Goal: Transaction & Acquisition: Download file/media

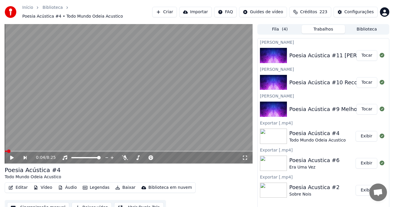
click at [365, 108] on button "Tocar" at bounding box center [367, 109] width 21 height 11
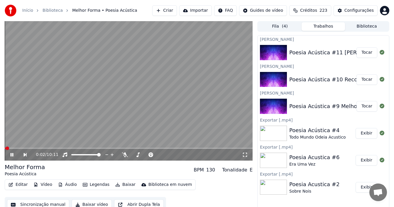
click at [11, 154] on icon at bounding box center [12, 155] width 3 height 4
click at [49, 205] on button "Sincronização manual" at bounding box center [38, 204] width 62 height 11
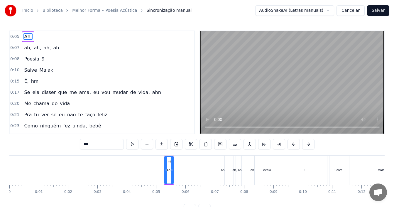
click at [8, 174] on div "Início Biblioteca Melhor Forma • Poesia Acústica Sincronização manual AudioShak…" at bounding box center [197, 107] width 394 height 215
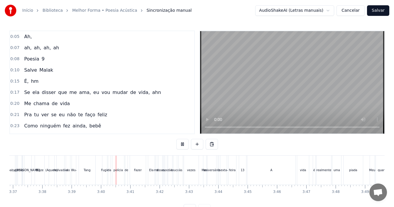
scroll to position [0, 6428]
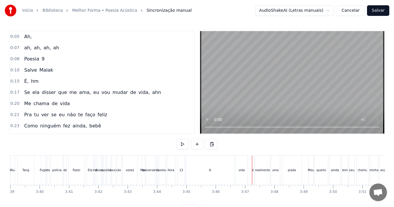
click at [206, 168] on div "A" at bounding box center [210, 170] width 48 height 29
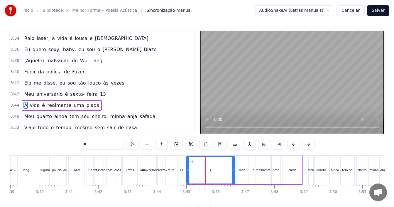
scroll to position [802, 0]
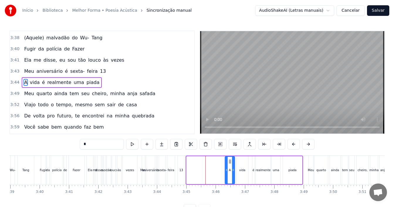
drag, startPoint x: 187, startPoint y: 170, endPoint x: 225, endPoint y: 170, distance: 38.5
click at [225, 170] on icon at bounding box center [226, 170] width 2 height 5
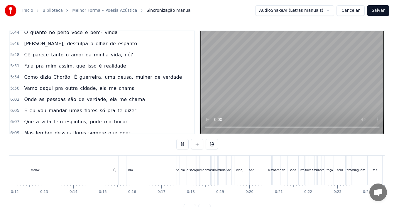
scroll to position [0, 410]
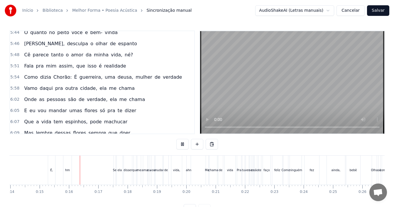
click at [169, 78] on div "5:54 Como dizia Chorão: É guerreira, uma deusa, mulher de verdade" at bounding box center [102, 77] width 184 height 11
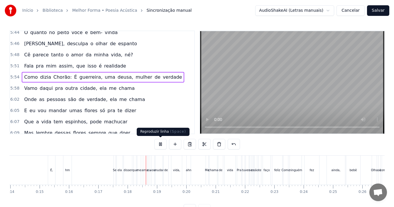
click at [161, 142] on button at bounding box center [160, 144] width 12 height 11
click at [168, 76] on div "5:54 Como dizia Chorão: É guerreira, uma deusa, mulher de verdade" at bounding box center [102, 77] width 184 height 11
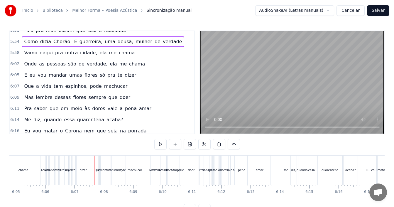
scroll to position [1272, 0]
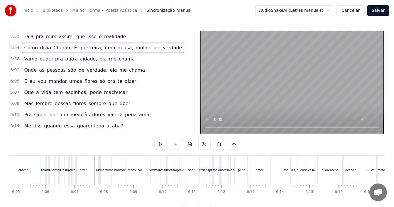
click at [130, 82] on div "6:05 E eu vou mandar umas flores só pra te dizer" at bounding box center [102, 81] width 184 height 11
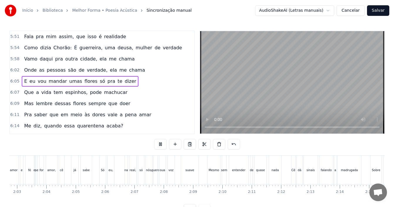
click at [145, 84] on div "6:05 E eu vou mandar umas flores só pra te dizer" at bounding box center [102, 81] width 184 height 11
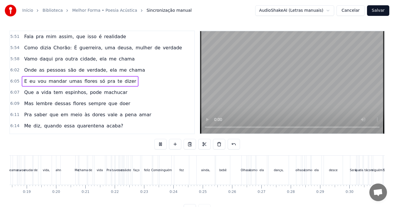
click at [127, 80] on div "6:05 E eu vou mandar umas flores só pra te dizer" at bounding box center [102, 81] width 184 height 11
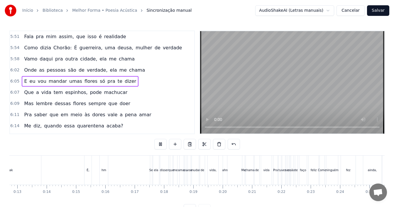
click at [127, 80] on div "6:05 E eu vou mandar umas flores só pra te dizer" at bounding box center [102, 81] width 184 height 11
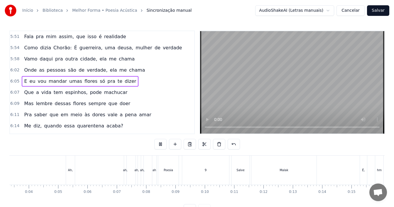
scroll to position [0, 58]
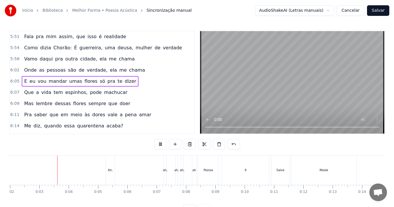
click at [126, 80] on div "6:05 E eu vou mandar umas flores só pra te dizer" at bounding box center [102, 81] width 184 height 11
click at [124, 83] on div "E eu vou mandar umas flores só pra te dizer" at bounding box center [80, 81] width 117 height 11
click at [164, 140] on button at bounding box center [160, 144] width 12 height 11
click at [133, 81] on div "6:05 E eu vou mandar umas flores só pra te dizer" at bounding box center [102, 81] width 184 height 11
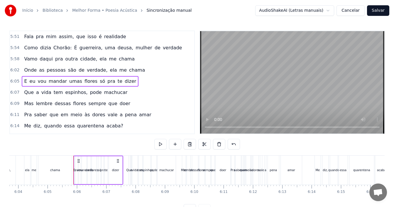
scroll to position [0, 10712]
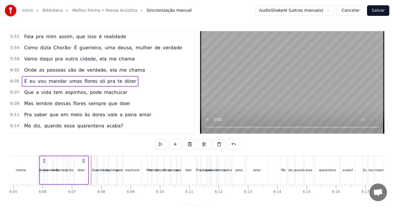
click at [118, 94] on div "6:07 Que a vida tem espinhos, pode machucar" at bounding box center [102, 92] width 184 height 11
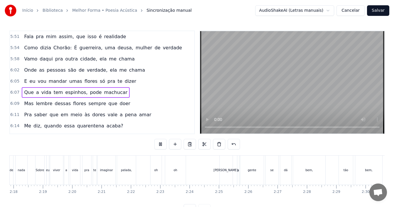
click at [124, 96] on div "6:07 Que a vida tem espinhos, pode machucar" at bounding box center [102, 92] width 184 height 11
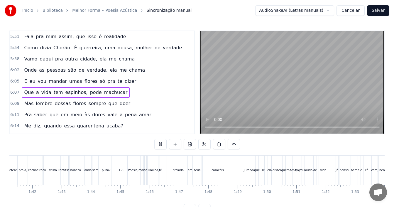
click at [124, 96] on div "6:07 Que a vida tem espinhos, pode machucar" at bounding box center [102, 92] width 184 height 11
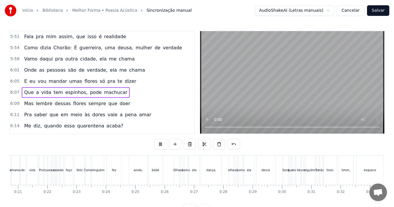
click at [117, 92] on div "6:07 Que a vida tem espinhos, pode machucar" at bounding box center [102, 92] width 184 height 11
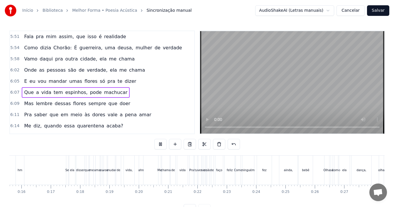
click at [117, 92] on div "6:07 Que a vida tem espinhos, pode machucar" at bounding box center [102, 92] width 184 height 11
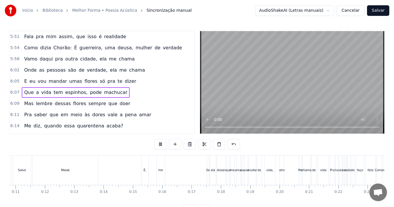
click at [117, 92] on div "6:07 Que a vida tem espinhos, pode machucar" at bounding box center [102, 92] width 184 height 11
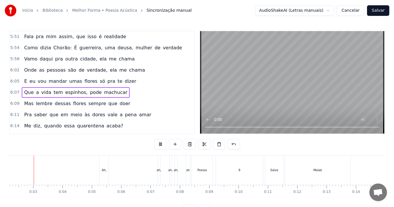
scroll to position [0, 52]
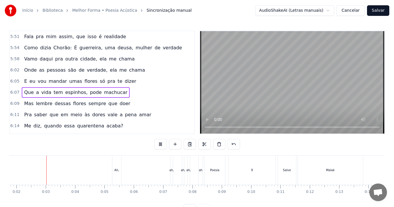
click at [117, 92] on div "6:07 Que a vida tem espinhos, pode machucar" at bounding box center [102, 92] width 184 height 11
click at [124, 90] on div "6:07 Que a vida tem espinhos, pode machucar" at bounding box center [102, 92] width 184 height 11
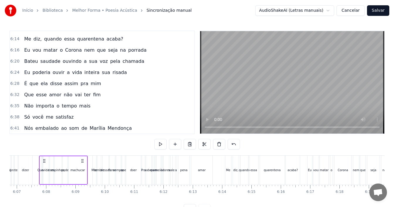
scroll to position [1361, 0]
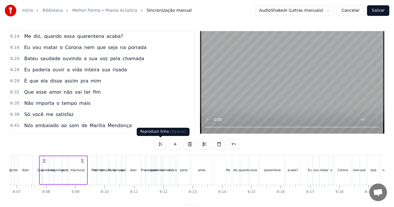
click at [159, 142] on button at bounding box center [160, 144] width 12 height 11
click at [159, 145] on button at bounding box center [160, 144] width 12 height 11
click at [33, 164] on div "E eu vou mandar umas flores só pra te dizer" at bounding box center [9, 170] width 50 height 29
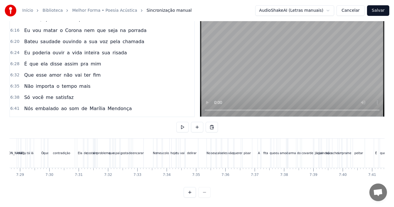
scroll to position [0, 13085]
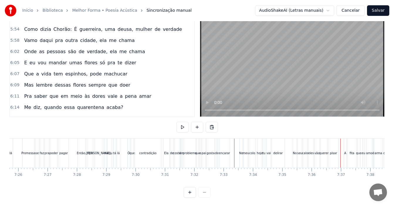
scroll to position [1244, 0]
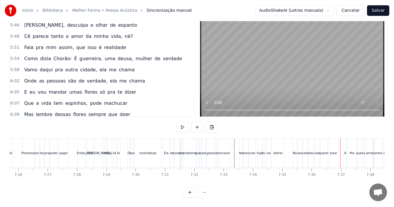
click at [166, 54] on div "5:54 Como dizia Chorão: É guerreira, uma deusa, mulher de verdade" at bounding box center [102, 58] width 184 height 11
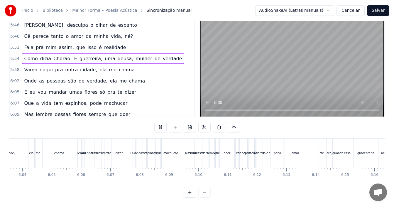
scroll to position [0, 10714]
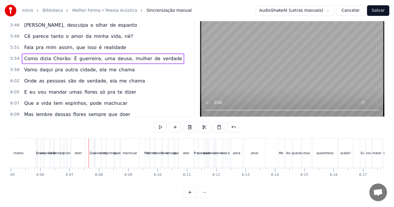
click at [118, 98] on div "6:07 Que a vida tem espinhos, pode machucar" at bounding box center [102, 103] width 184 height 11
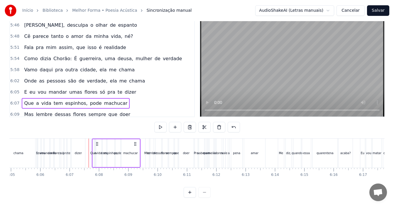
scroll to position [1273, 0]
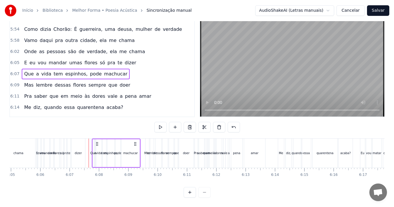
click at [122, 80] on div "6:09 Mas lembre dessas flores sempre que doer" at bounding box center [102, 85] width 184 height 11
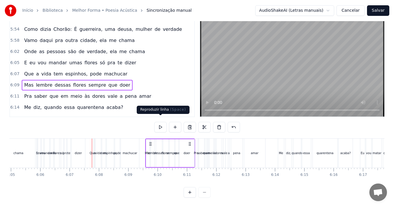
click at [161, 122] on button at bounding box center [160, 127] width 12 height 11
click at [133, 72] on div "6:07 Que a vida tem espinhos, pode machucar" at bounding box center [102, 73] width 184 height 11
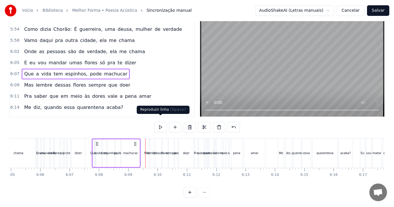
click at [161, 123] on button at bounding box center [160, 127] width 12 height 11
click at [146, 95] on div "6:11 Pra saber que em meio às dores vale a pena amar" at bounding box center [102, 96] width 184 height 11
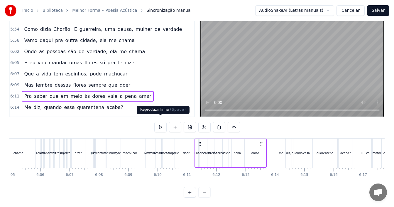
click at [159, 122] on button at bounding box center [160, 127] width 12 height 11
click at [124, 102] on div "6:14 Me diz, quando essa quarentena acaba?" at bounding box center [102, 107] width 184 height 11
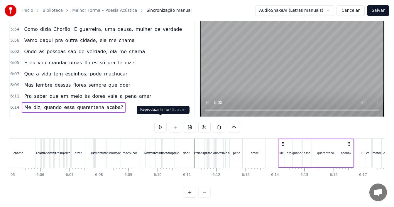
click at [164, 122] on button at bounding box center [160, 127] width 12 height 11
click at [139, 80] on div "6:09 Mas lembre dessas flores sempre que doer" at bounding box center [102, 85] width 184 height 11
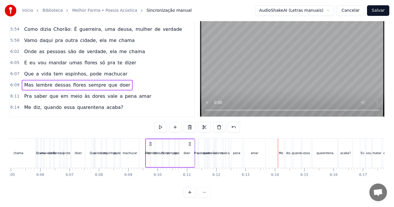
click at [135, 68] on div "6:07 Que a vida tem espinhos, pode machucar" at bounding box center [102, 73] width 184 height 11
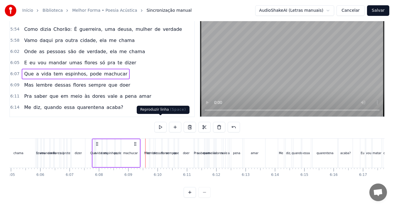
click at [159, 123] on button at bounding box center [160, 127] width 12 height 11
click at [130, 57] on div "6:05 E eu vou mandar umas flores só pra te dizer" at bounding box center [102, 62] width 184 height 11
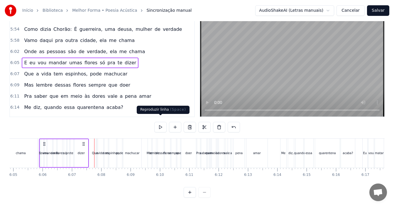
click at [161, 122] on button at bounding box center [160, 127] width 12 height 11
click at [154, 122] on button at bounding box center [160, 127] width 12 height 11
click at [142, 48] on div "6:02 Onde as pessoas são de verdade, ela me chama" at bounding box center [102, 51] width 184 height 11
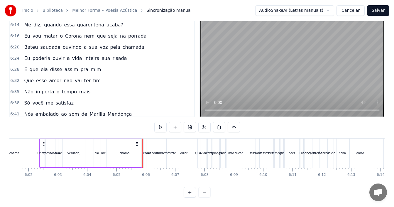
scroll to position [1363, 0]
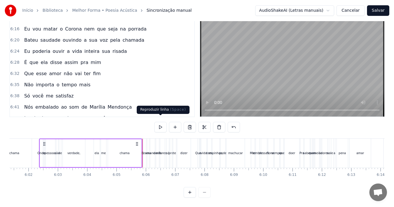
click at [159, 122] on button at bounding box center [160, 127] width 12 height 11
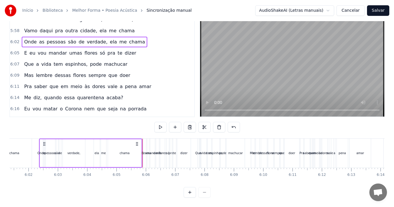
scroll to position [1275, 0]
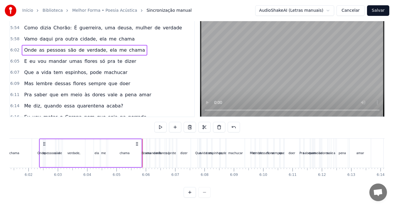
click at [141, 46] on div "6:02 Onde as pessoas são de verdade, ela me chama" at bounding box center [102, 50] width 184 height 11
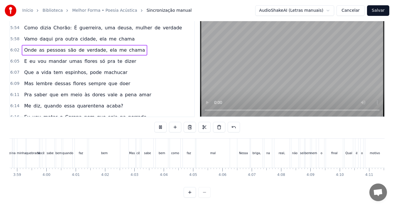
click at [139, 38] on div "5:58 Vamo daqui pra outra cidade, ela me chama" at bounding box center [102, 38] width 184 height 11
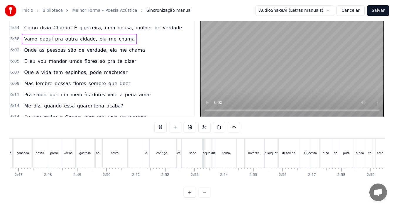
click at [141, 46] on div "6:02 Onde as pessoas são de verdade, ela me chama" at bounding box center [102, 50] width 184 height 11
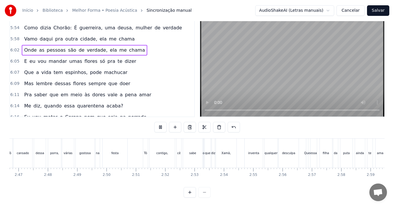
click at [141, 46] on div "6:02 Onde as pessoas são de verdade, ela me chama" at bounding box center [102, 50] width 184 height 11
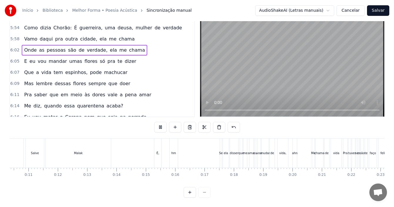
click at [141, 46] on div "6:02 Onde as pessoas são de verdade, ela me chama" at bounding box center [102, 50] width 184 height 11
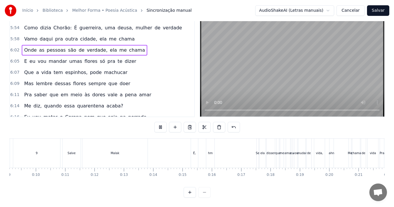
click at [141, 46] on div "6:02 Onde as pessoas são de verdade, ela me chama" at bounding box center [102, 50] width 184 height 11
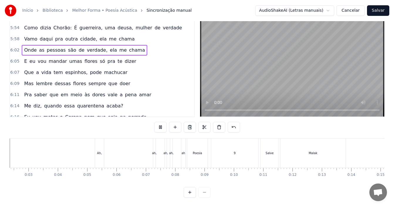
click at [141, 46] on div "6:02 Onde as pessoas são de verdade, ela me chama" at bounding box center [102, 50] width 184 height 11
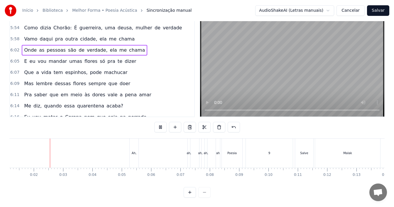
click at [141, 46] on div "6:02 Onde as pessoas são de verdade, ela me chama" at bounding box center [102, 50] width 184 height 11
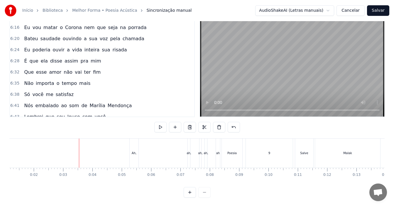
click at [140, 46] on div "6:24 Eu poderia ouvir a vida inteira sua risada" at bounding box center [102, 49] width 184 height 11
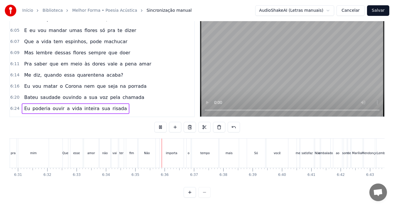
scroll to position [0, 11577]
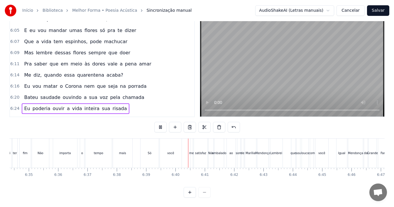
click at [203, 192] on div at bounding box center [197, 192] width 27 height 11
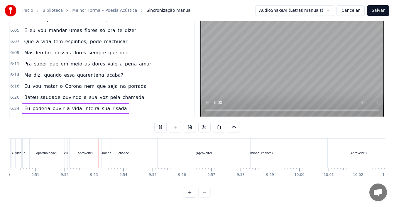
scroll to position [0, 17365]
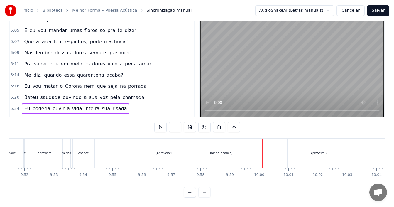
click at [158, 151] on div "(Aproveitei" at bounding box center [164, 153] width 16 height 4
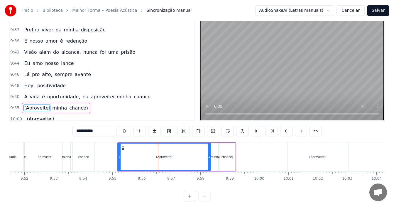
scroll to position [2285, 0]
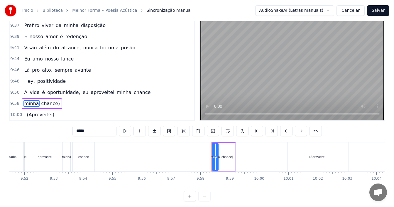
click at [216, 157] on icon at bounding box center [217, 156] width 2 height 5
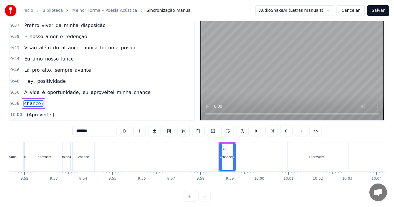
click at [224, 157] on div "chance)" at bounding box center [228, 157] width 12 height 4
type input "**********"
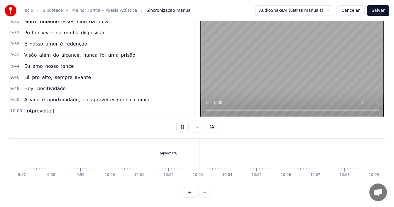
scroll to position [0, 17567]
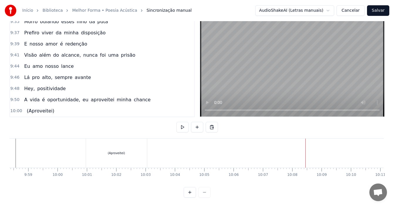
click at [386, 11] on button "Salvar" at bounding box center [378, 10] width 22 height 11
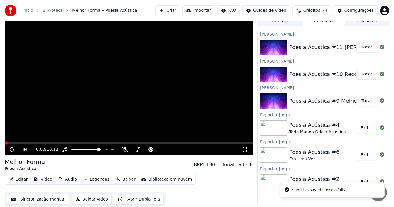
scroll to position [5, 0]
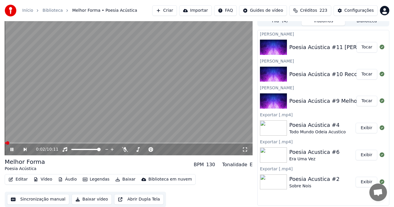
click at [12, 150] on icon at bounding box center [12, 150] width 3 height 4
click at [21, 178] on button "Editar" at bounding box center [18, 179] width 24 height 8
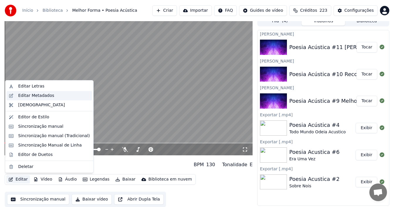
click at [36, 97] on div "Editar Metadados" at bounding box center [36, 96] width 36 height 6
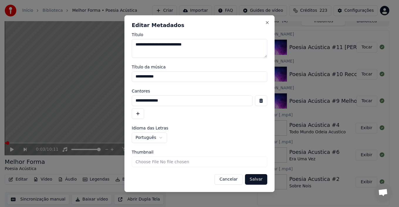
drag, startPoint x: 169, startPoint y: 43, endPoint x: 132, endPoint y: 44, distance: 36.7
click at [132, 44] on textarea "**********" at bounding box center [200, 48] width 136 height 19
drag, startPoint x: 164, startPoint y: 79, endPoint x: 122, endPoint y: 76, distance: 42.1
click at [125, 76] on div "**********" at bounding box center [199, 103] width 150 height 177
paste input "******"
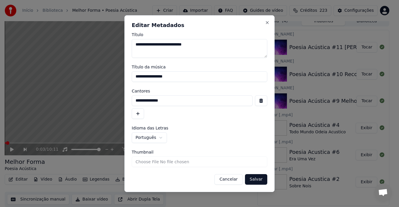
type input "**********"
drag, startPoint x: 171, startPoint y: 43, endPoint x: 202, endPoint y: 46, distance: 31.5
click at [202, 46] on textarea "**********" at bounding box center [200, 48] width 136 height 19
drag, startPoint x: 136, startPoint y: 77, endPoint x: 192, endPoint y: 76, distance: 56.7
click at [192, 76] on input "**********" at bounding box center [200, 76] width 136 height 11
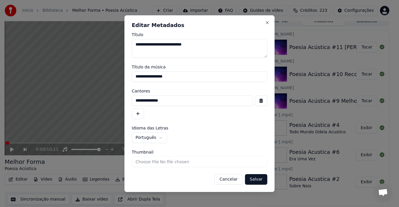
drag, startPoint x: 162, startPoint y: 98, endPoint x: 126, endPoint y: 99, distance: 36.1
click at [126, 99] on div "**********" at bounding box center [199, 103] width 150 height 177
paste input
type input "**********"
click at [255, 180] on button "Salvar" at bounding box center [256, 179] width 22 height 11
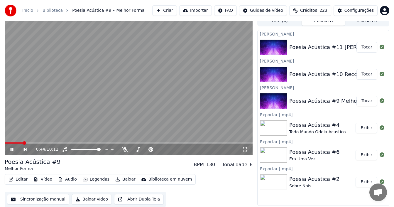
click at [117, 144] on div "0:44 / 10:11" at bounding box center [129, 150] width 248 height 12
click at [117, 143] on span at bounding box center [129, 142] width 248 height 1
click at [136, 143] on span at bounding box center [129, 142] width 248 height 1
click at [141, 144] on span at bounding box center [129, 142] width 248 height 1
click at [14, 152] on icon at bounding box center [15, 149] width 13 height 5
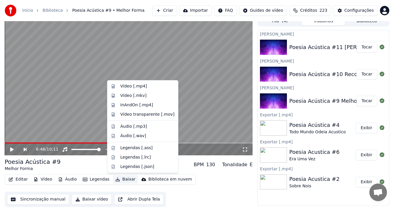
click at [119, 180] on button "Baixar" at bounding box center [125, 179] width 25 height 8
click at [130, 89] on div "Vídeo [.mp4]" at bounding box center [133, 86] width 27 height 6
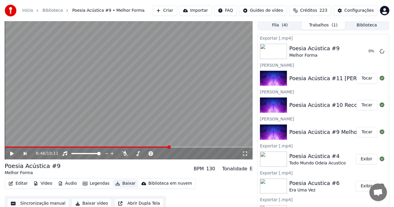
scroll to position [0, 0]
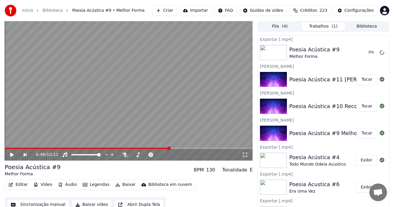
click at [361, 106] on button "Tocar" at bounding box center [367, 106] width 21 height 11
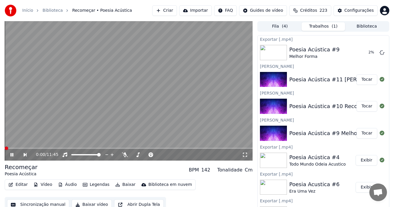
click at [10, 154] on icon at bounding box center [15, 154] width 13 height 5
click at [41, 203] on button "Sincronização manual" at bounding box center [38, 204] width 62 height 11
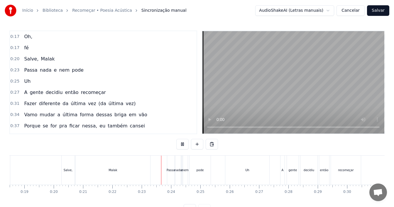
scroll to position [0, 649]
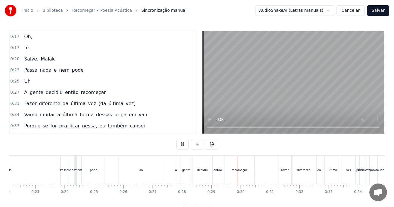
click at [36, 170] on div "Malak" at bounding box center [6, 170] width 75 height 29
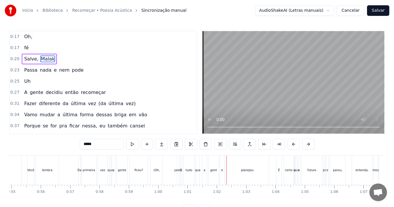
scroll to position [22, 0]
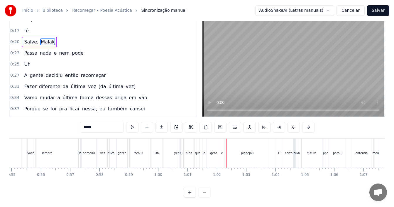
click at [176, 151] on div "yeah)" at bounding box center [178, 153] width 8 height 4
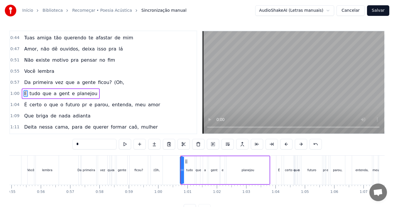
scroll to position [122, 0]
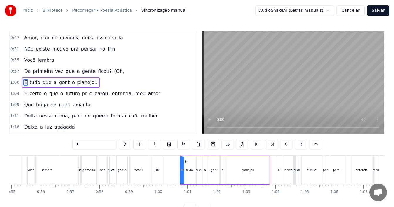
click at [114, 70] on span "(Oh," at bounding box center [119, 71] width 11 height 7
type input "*"
click at [107, 75] on div "0:57 Da primeira vez que a gente ficou?" at bounding box center [103, 71] width 187 height 11
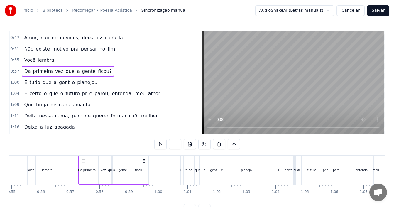
click at [59, 81] on span "gent" at bounding box center [64, 82] width 12 height 7
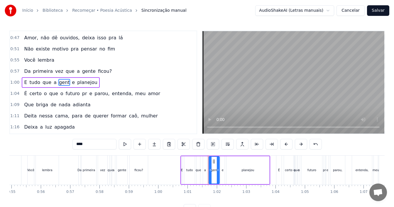
click at [87, 146] on input "****" at bounding box center [95, 144] width 44 height 11
click at [74, 84] on span "е" at bounding box center [76, 82] width 4 height 7
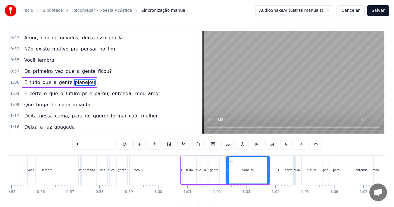
type input "********"
click at [128, 80] on div "1:00 E tudo que a gente planejou" at bounding box center [103, 82] width 187 height 11
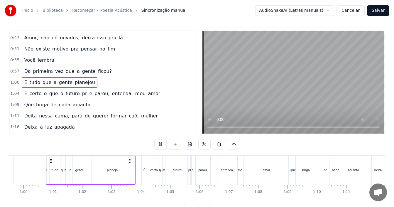
scroll to position [0, 1935]
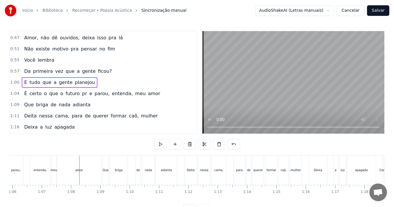
click at [89, 94] on span "е" at bounding box center [91, 93] width 4 height 7
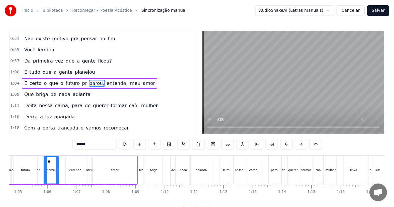
scroll to position [133, 0]
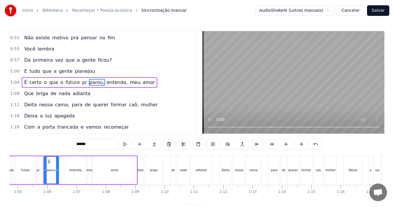
click at [82, 85] on span "pr" at bounding box center [85, 82] width 6 height 7
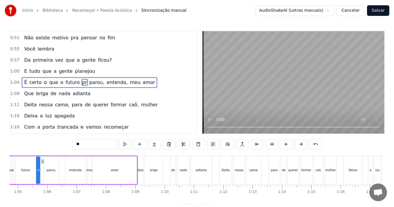
scroll to position [0, 1897]
click at [90, 144] on input "**" at bounding box center [95, 144] width 44 height 11
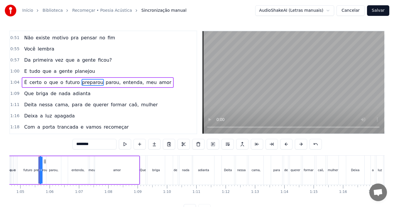
click at [105, 80] on span "parou," at bounding box center [113, 82] width 16 height 7
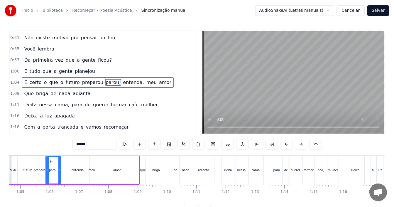
type input "********"
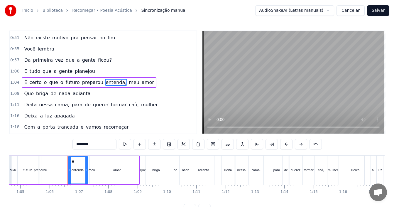
click at [134, 66] on div "1:00 E tudo que a gente planejou" at bounding box center [103, 71] width 187 height 11
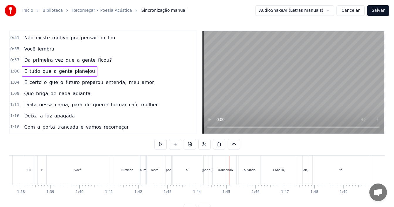
scroll to position [22, 0]
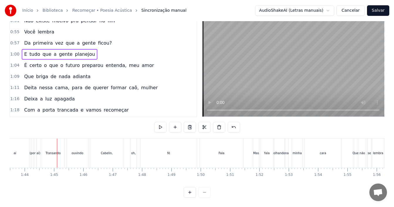
click at [37, 151] on div "aí)" at bounding box center [38, 153] width 4 height 4
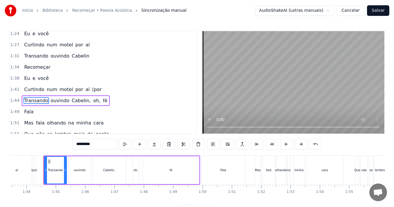
scroll to position [255, 0]
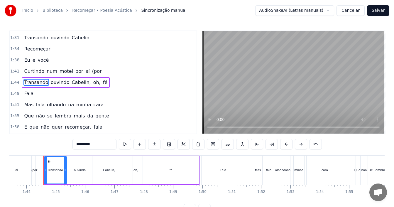
click at [92, 71] on span "(por" at bounding box center [97, 71] width 11 height 7
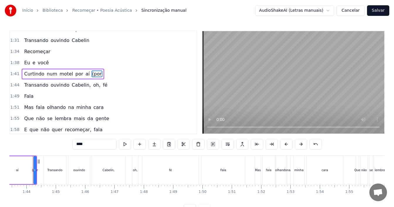
scroll to position [0, 3030]
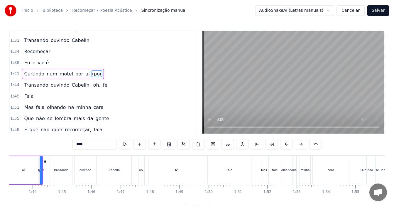
type input "*********"
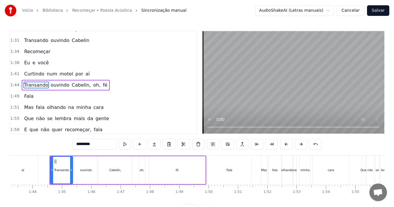
scroll to position [255, 0]
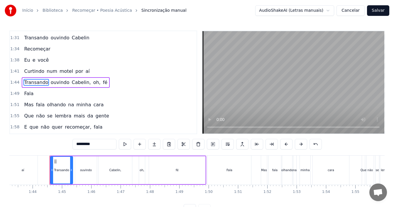
click at [93, 60] on div "1:38 Eu e você" at bounding box center [103, 60] width 187 height 11
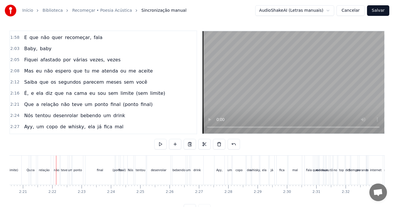
scroll to position [0, 4135]
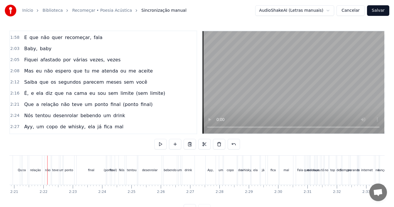
click at [150, 95] on span "limite)" at bounding box center [158, 93] width 16 height 7
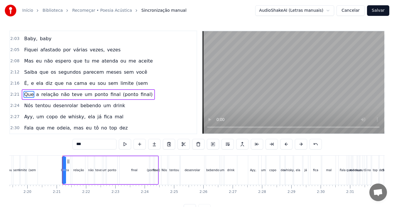
scroll to position [367, 0]
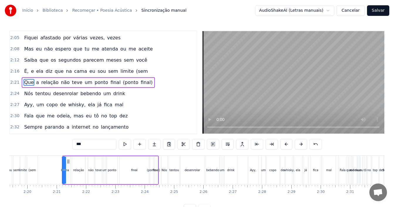
click at [136, 73] on span "(sem" at bounding box center [142, 71] width 13 height 7
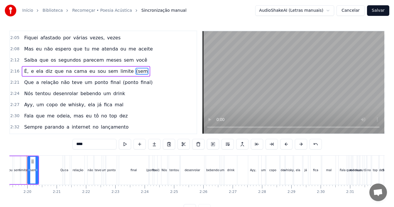
type input "***"
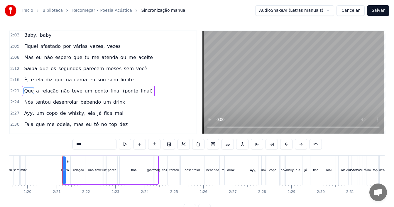
scroll to position [0, 4080]
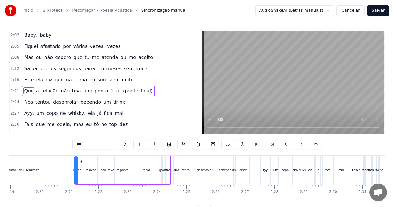
click at [133, 80] on div "2:16 É, e ela diz que na cama eu sou sem limite" at bounding box center [103, 79] width 187 height 11
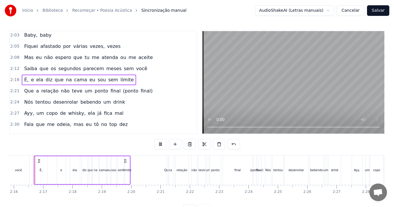
scroll to position [0, 3983]
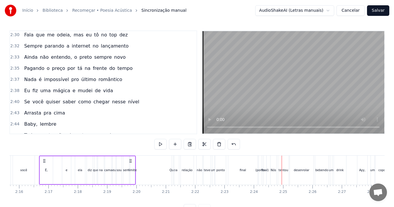
click at [262, 170] on div "(ponto" at bounding box center [261, 170] width 10 height 4
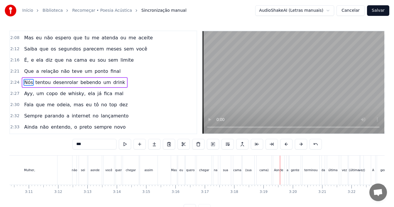
scroll to position [22, 0]
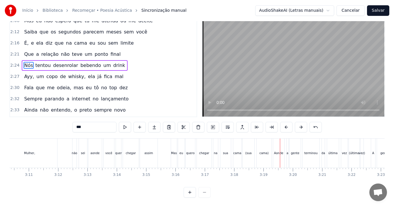
click at [251, 151] on div "(sua" at bounding box center [248, 153] width 6 height 4
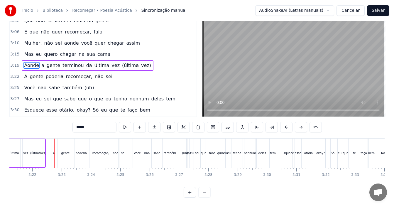
scroll to position [0, 5910]
click at [122, 62] on span "(última" at bounding box center [131, 65] width 18 height 7
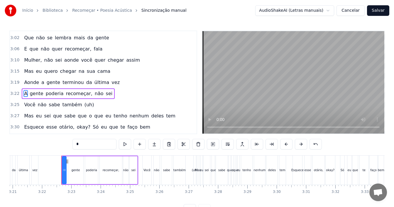
scroll to position [624, 0]
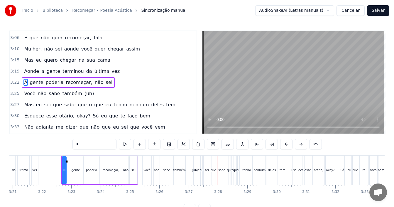
click at [84, 95] on span "(uh)" at bounding box center [89, 93] width 11 height 7
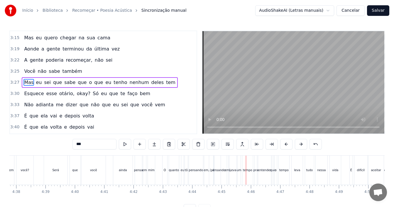
scroll to position [22, 0]
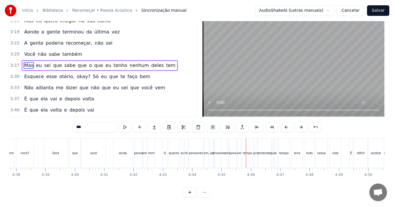
click at [217, 150] on div "(pensando" at bounding box center [218, 153] width 6 height 29
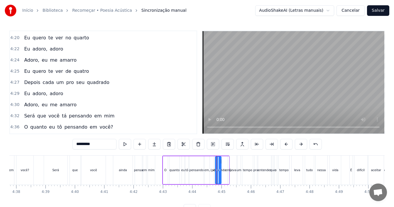
scroll to position [936, 0]
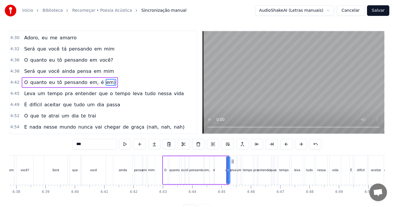
type input "****"
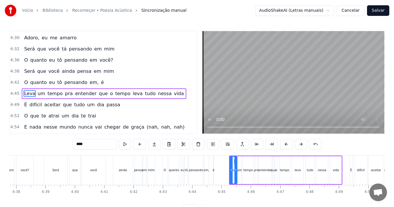
scroll to position [947, 0]
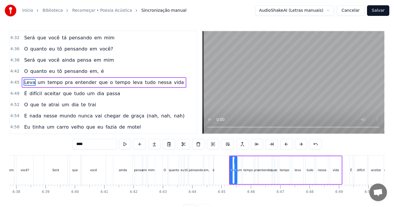
click at [110, 64] on div "4:38 Será que você ainda pensa em mim" at bounding box center [103, 60] width 187 height 11
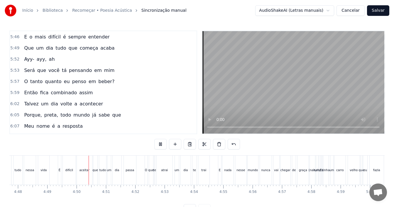
scroll to position [0, 8478]
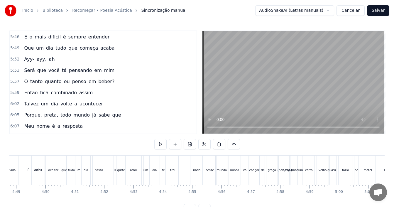
click at [280, 172] on div "(nah," at bounding box center [281, 170] width 5 height 29
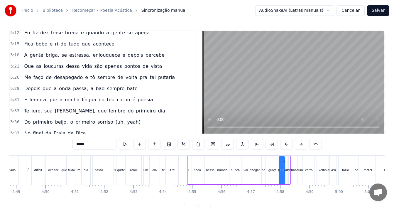
scroll to position [981, 0]
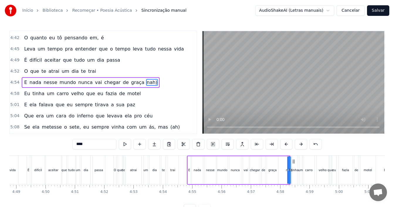
type input "**"
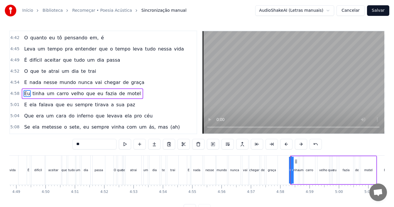
scroll to position [992, 0]
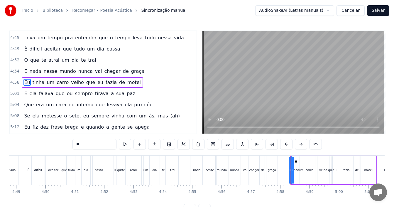
click at [149, 63] on div "4:52 O que te atrai um dia te trai" at bounding box center [103, 60] width 187 height 11
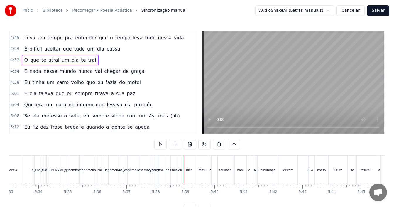
scroll to position [1021, 0]
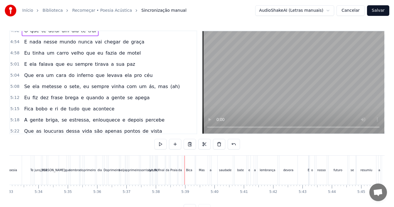
click at [152, 171] on div "yeah)" at bounding box center [154, 170] width 8 height 4
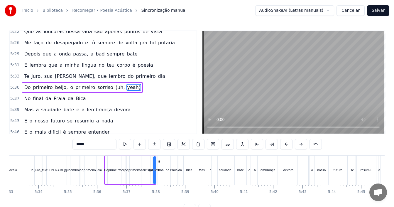
scroll to position [1126, 0]
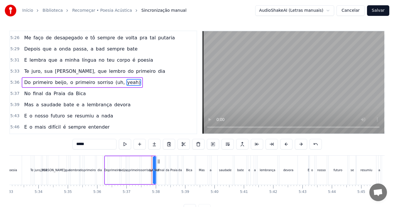
click at [115, 83] on span "(uh," at bounding box center [120, 82] width 11 height 7
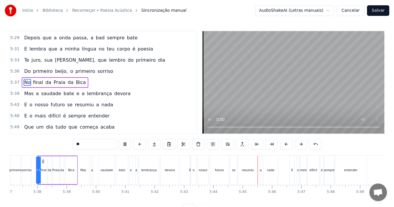
scroll to position [0, 10099]
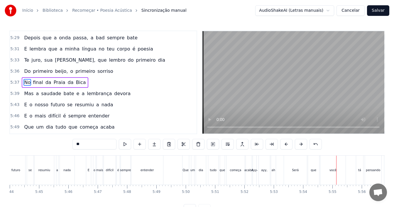
click at [253, 170] on div "Ayy-" at bounding box center [255, 170] width 6 height 4
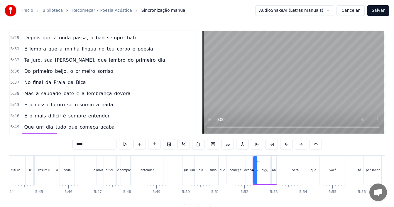
scroll to position [1193, 0]
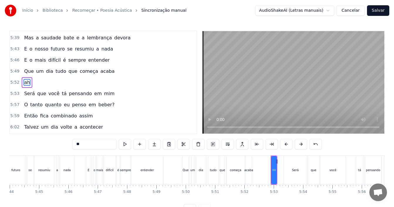
type input "****"
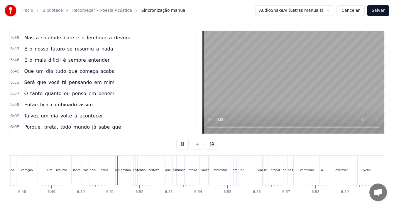
scroll to position [0, 12025]
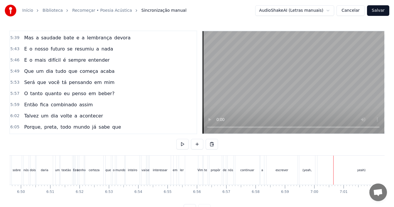
click at [308, 173] on div "(yeah," at bounding box center [307, 170] width 16 height 29
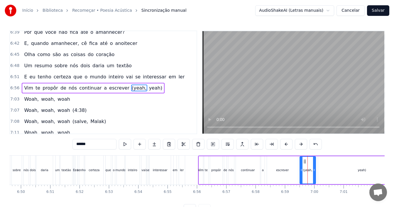
scroll to position [1494, 0]
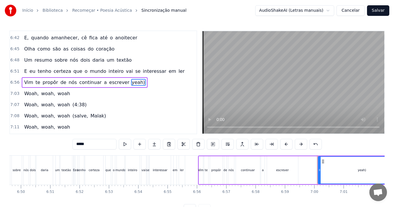
type input "*****"
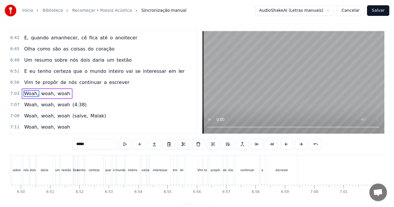
scroll to position [1499, 0]
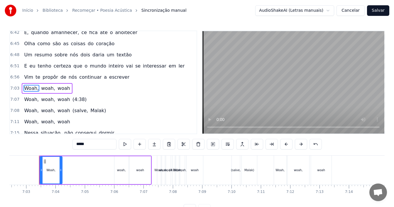
click at [142, 82] on div "6:56 Vim te propôr de nós continuar a escrever" at bounding box center [103, 77] width 187 height 11
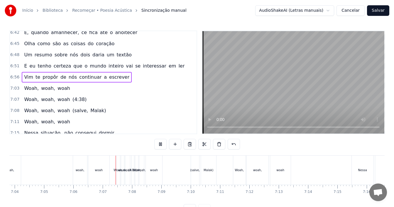
scroll to position [0, 12503]
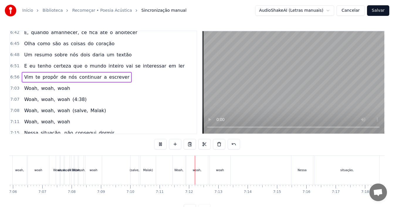
click at [141, 104] on div "7:07 Woah, woah, woah (4:38)" at bounding box center [103, 99] width 187 height 11
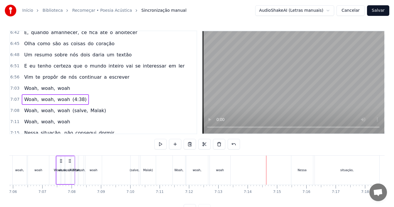
scroll to position [1589, 0]
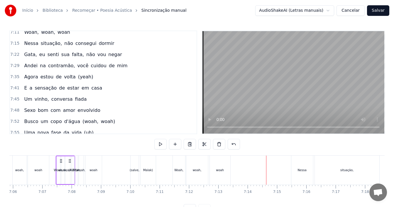
click at [114, 75] on div "7:35 Agora estou de volta (yeah)" at bounding box center [103, 76] width 187 height 11
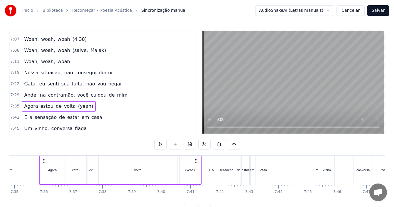
scroll to position [1530, 0]
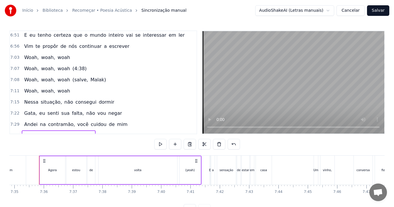
click at [119, 51] on div "Vim te propôr de nós continuar a escrever" at bounding box center [77, 46] width 110 height 11
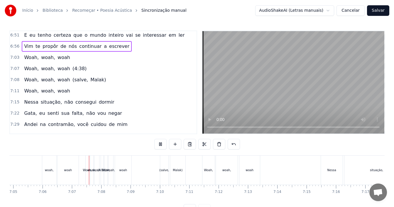
scroll to position [0, 12502]
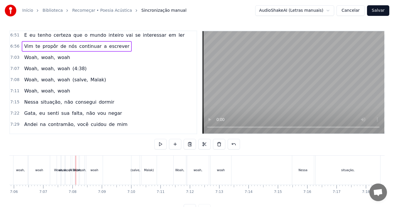
click at [57, 68] on span "woah" at bounding box center [64, 68] width 14 height 7
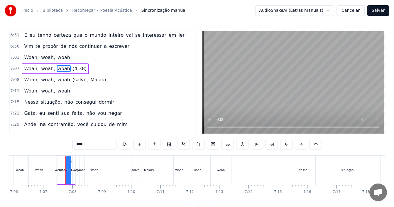
scroll to position [1516, 0]
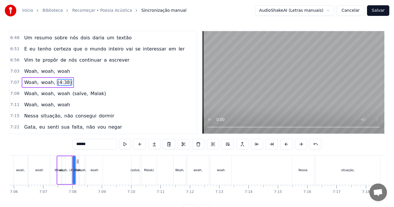
click at [46, 83] on span "woah," at bounding box center [48, 82] width 15 height 7
click at [32, 82] on span "Woah," at bounding box center [31, 82] width 16 height 7
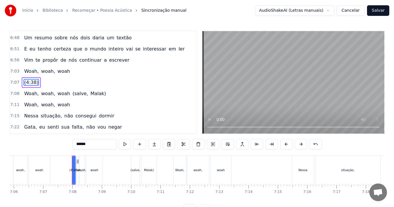
type input "******"
click at [73, 73] on div "7:03 Woah, woah, woah" at bounding box center [103, 71] width 187 height 11
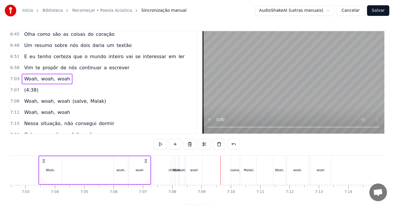
scroll to position [1518, 0]
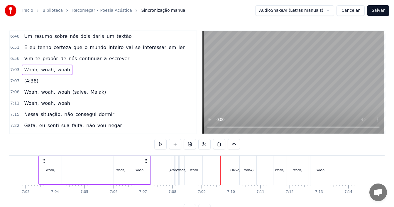
click at [62, 94] on span "woah" at bounding box center [64, 92] width 14 height 7
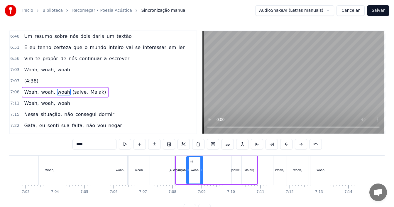
scroll to position [1527, 0]
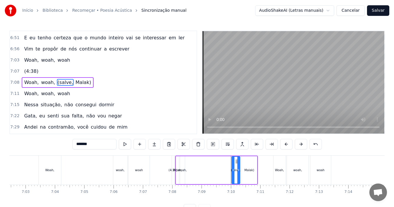
click at [44, 82] on span "woah," at bounding box center [48, 82] width 15 height 7
click at [29, 83] on span "Woah," at bounding box center [31, 82] width 16 height 7
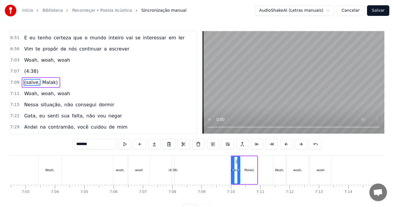
type input "******"
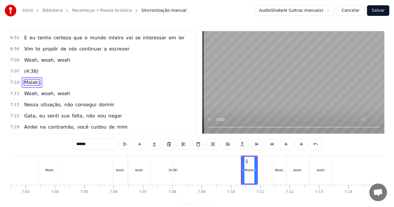
click at [49, 84] on div "7:10 Malak)" at bounding box center [103, 82] width 187 height 11
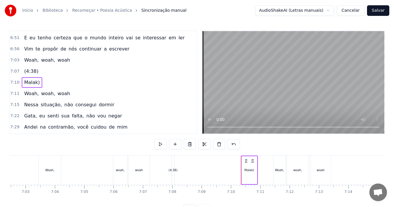
click at [110, 88] on div "7:11 Woah, woah, woah" at bounding box center [103, 93] width 187 height 11
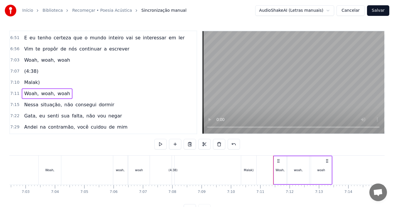
click at [114, 73] on div "7:07 (4:38)" at bounding box center [103, 71] width 187 height 11
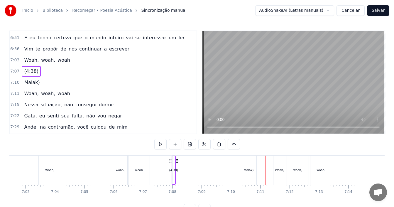
click at [31, 82] on span "Malak)" at bounding box center [31, 82] width 17 height 7
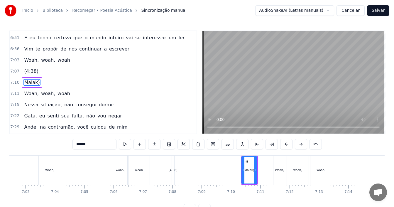
click at [74, 144] on input "******" at bounding box center [95, 144] width 44 height 11
drag, startPoint x: 99, startPoint y: 145, endPoint x: 39, endPoint y: 138, distance: 60.9
click at [40, 138] on div "0:17 Oh, 0:17 fé 0:20 Salve, Malak 0:23 Passa nada e nem pode 0:25 Uh 0:27 A ge…" at bounding box center [196, 123] width 375 height 184
type input "**********"
click at [63, 70] on div "7:07 (4:38)" at bounding box center [103, 71] width 187 height 11
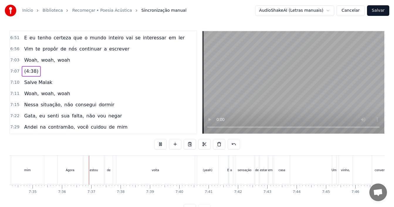
scroll to position [0, 13365]
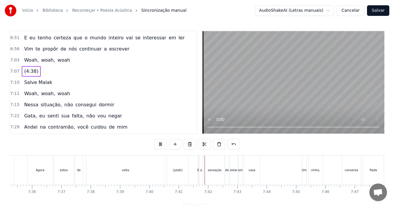
click at [178, 171] on div "(yeah)" at bounding box center [177, 170] width 9 height 4
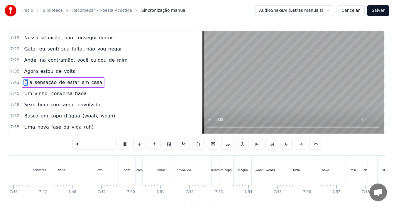
scroll to position [0, 13687]
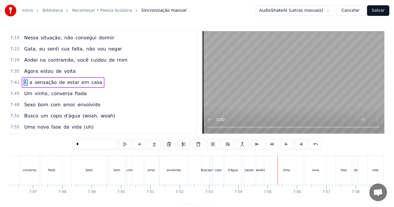
click at [253, 172] on div "(woah," at bounding box center [250, 170] width 10 height 4
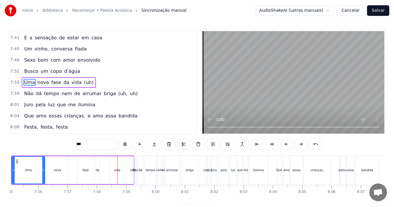
scroll to position [0, 14008]
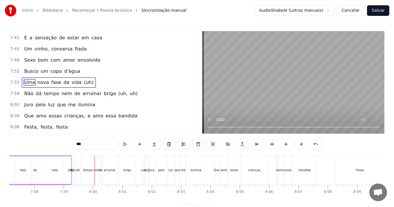
click at [69, 171] on div "(uh)" at bounding box center [71, 170] width 6 height 4
type input "***"
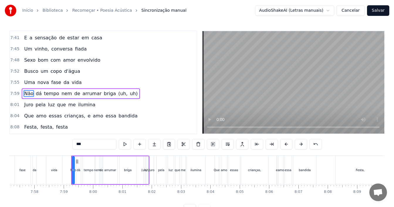
scroll to position [1650, 0]
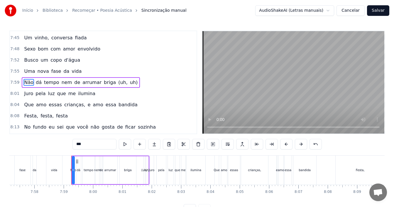
click at [138, 65] on div "7:52 Busco um copo d'água" at bounding box center [103, 60] width 187 height 11
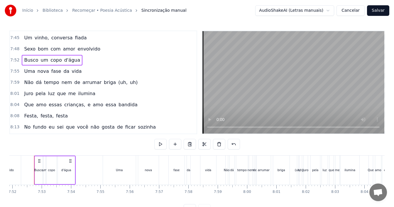
scroll to position [0, 13849]
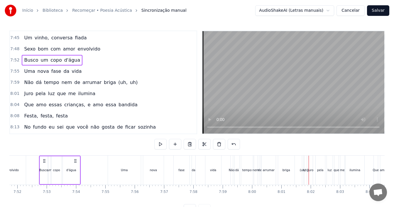
click at [118, 84] on span "(uh," at bounding box center [123, 82] width 11 height 7
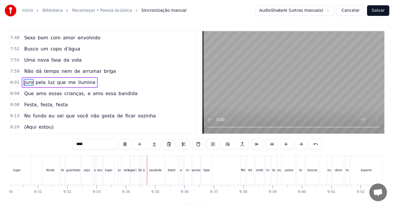
scroll to position [22, 0]
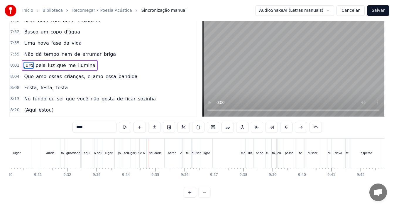
click at [120, 151] on div "(o" at bounding box center [119, 153] width 3 height 4
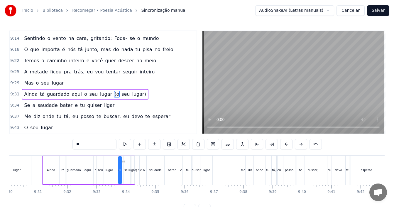
scroll to position [1951, 0]
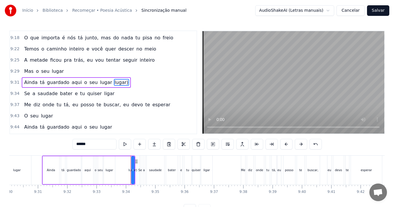
type input "**"
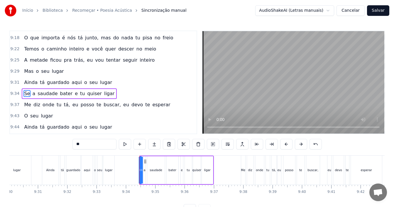
scroll to position [1962, 0]
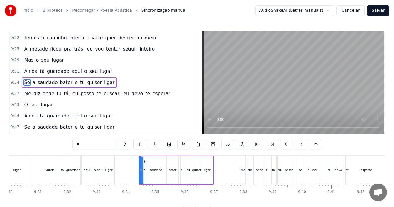
click at [129, 69] on div "9:31 Ainda tá guardado aqui o seu lugar" at bounding box center [103, 71] width 187 height 11
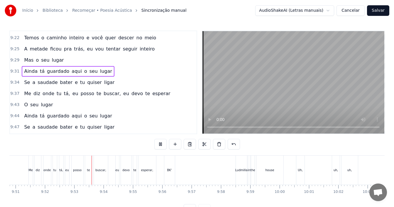
scroll to position [0, 17375]
click at [268, 173] on div "Uh," at bounding box center [270, 170] width 8 height 29
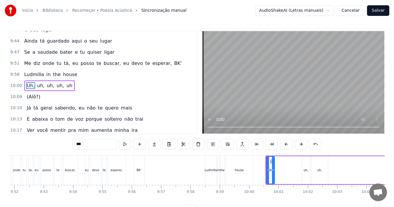
scroll to position [2040, 0]
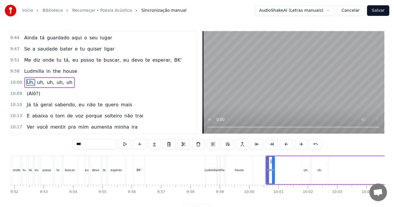
type input "***"
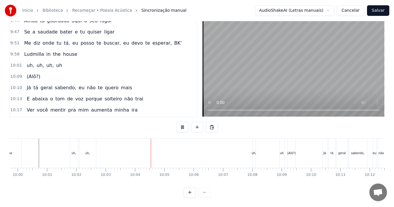
scroll to position [0, 17695]
click at [192, 150] on div "uh" at bounding box center [193, 153] width 5 height 29
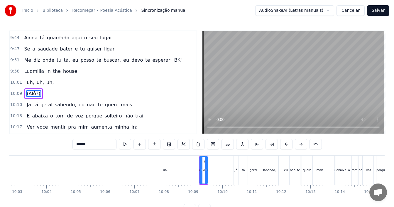
scroll to position [2052, 0]
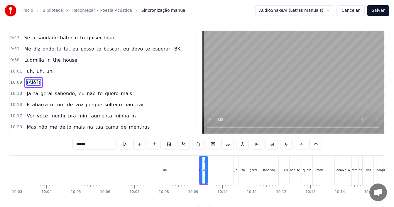
click at [164, 171] on div "uh," at bounding box center [165, 170] width 5 height 4
type input "******"
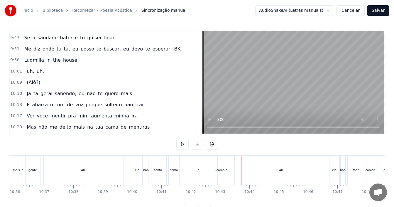
scroll to position [22, 0]
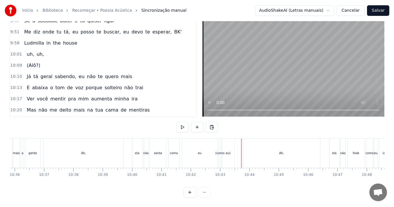
click at [220, 151] on div "(como" at bounding box center [219, 153] width 9 height 4
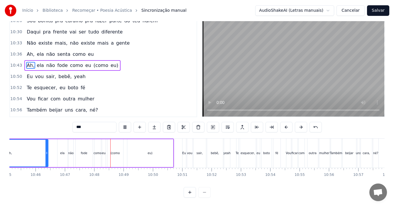
scroll to position [0, 18992]
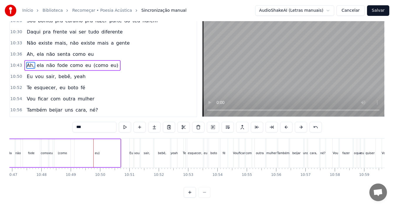
click at [96, 151] on div "eu)" at bounding box center [97, 153] width 5 height 4
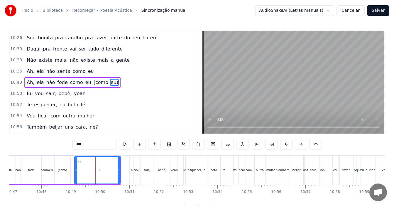
type input "**"
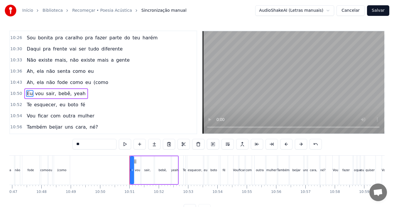
scroll to position [2174, 0]
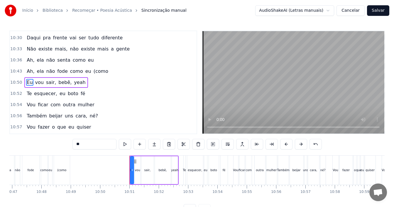
click at [92, 75] on div "Ah, ela não fode como eu (como" at bounding box center [67, 71] width 86 height 11
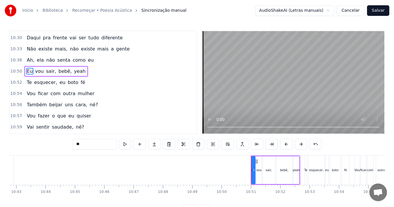
scroll to position [2163, 0]
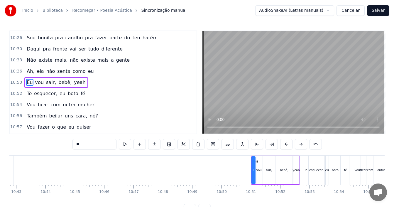
click at [92, 73] on div "10:36 Ah, ela não senta como eu" at bounding box center [103, 71] width 187 height 11
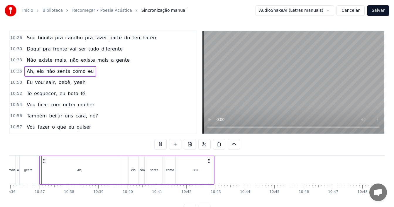
scroll to position [2253, 0]
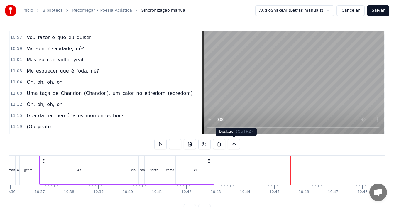
click at [233, 142] on button at bounding box center [234, 144] width 12 height 11
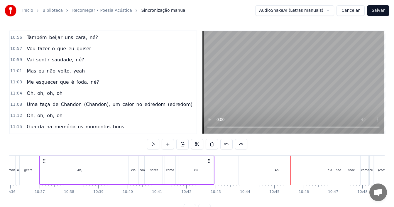
scroll to position [2264, 0]
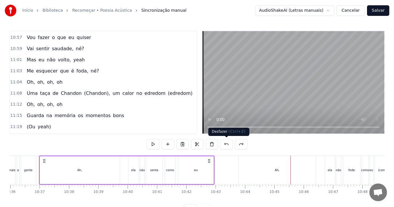
click at [220, 139] on button at bounding box center [226, 144] width 12 height 11
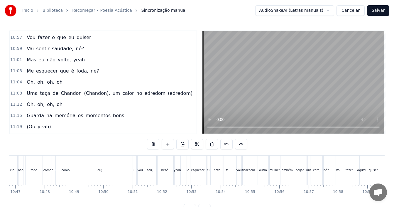
scroll to position [0, 18995]
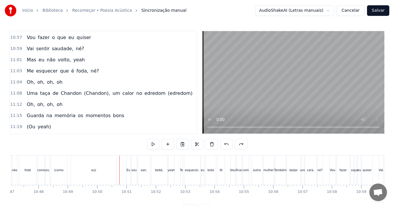
click at [83, 176] on div "eu)" at bounding box center [94, 170] width 46 height 29
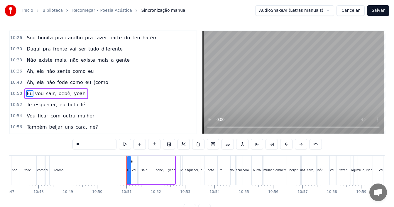
scroll to position [2174, 0]
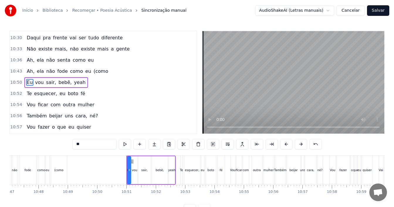
click at [93, 71] on span "(como" at bounding box center [101, 71] width 16 height 7
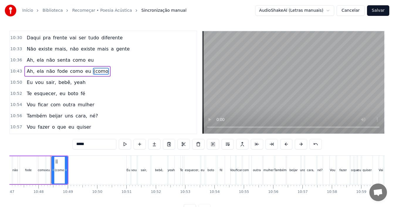
scroll to position [2163, 0]
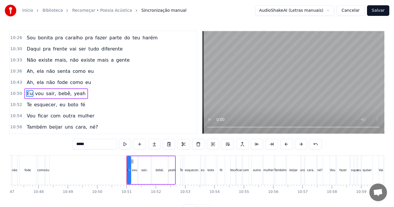
type input "**"
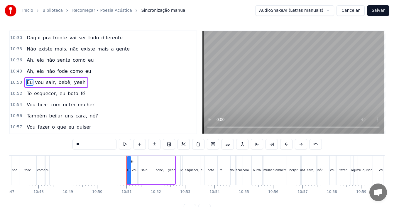
click at [85, 72] on div "Ah, ela não fode como eu" at bounding box center [58, 71] width 69 height 11
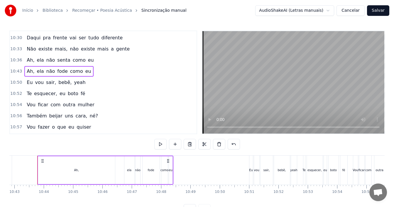
scroll to position [0, 18870]
click at [172, 170] on div "eu" at bounding box center [173, 170] width 4 height 4
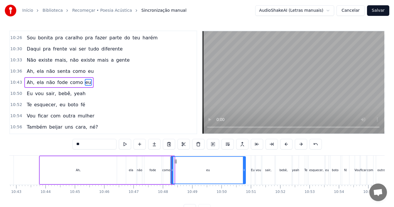
drag, startPoint x: 173, startPoint y: 170, endPoint x: 245, endPoint y: 167, distance: 71.4
click at [245, 167] on div at bounding box center [244, 170] width 2 height 27
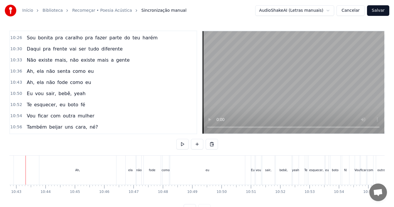
scroll to position [0, 18857]
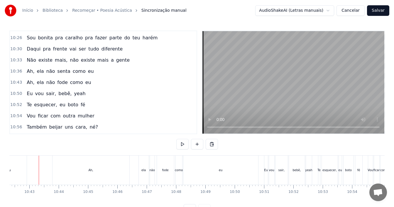
click at [123, 63] on div "10:33 Não existe mais, não existe mais a gente" at bounding box center [103, 60] width 187 height 11
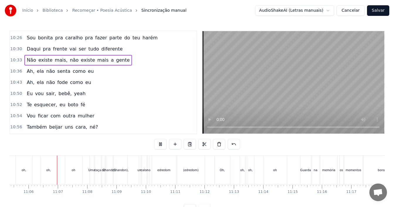
scroll to position [0, 19534]
click at [122, 173] on div "(Chandon)," at bounding box center [120, 170] width 14 height 29
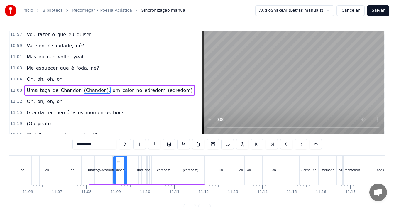
scroll to position [2274, 0]
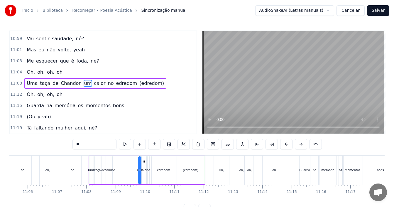
click at [187, 175] on div "(edredom)" at bounding box center [191, 170] width 28 height 28
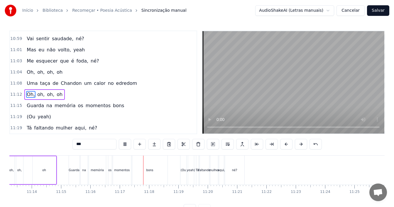
scroll to position [0, 19852]
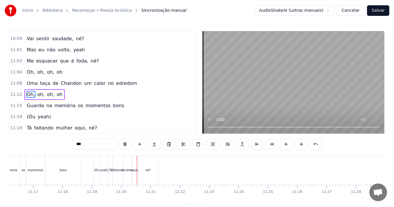
click at [219, 143] on div "0:17 Oh, 0:17 fé 0:20 Salve, Malak 0:23 Passa nada e nem pode 0:25 Uh 0:27 A ge…" at bounding box center [196, 123] width 375 height 184
click at [98, 171] on div "(Ou" at bounding box center [96, 170] width 5 height 4
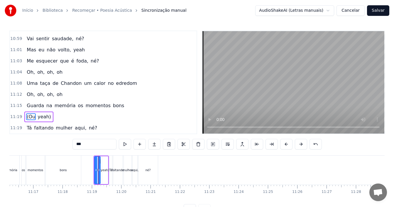
scroll to position [13, 0]
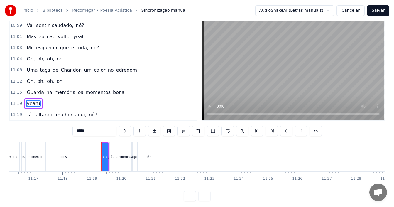
click at [106, 164] on div at bounding box center [106, 157] width 2 height 27
type input "**"
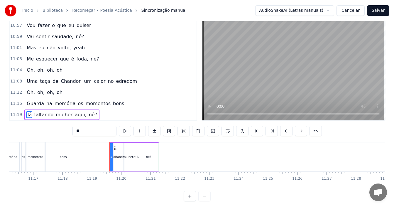
scroll to position [2263, 0]
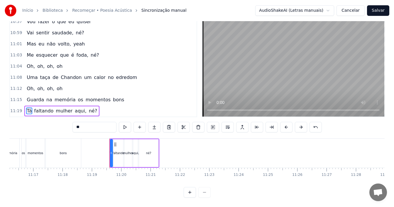
click at [123, 83] on div "11:12 Oh, oh, oh, oh" at bounding box center [103, 88] width 187 height 11
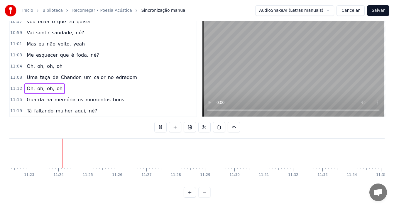
scroll to position [0, 20032]
click at [376, 9] on button "Salvar" at bounding box center [378, 10] width 22 height 11
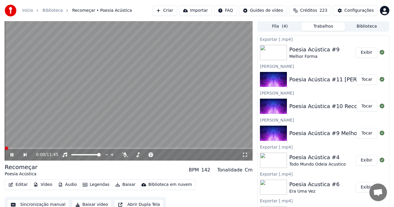
click at [10, 153] on icon at bounding box center [15, 154] width 13 height 5
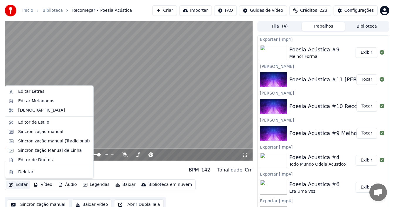
click at [23, 185] on button "Editar" at bounding box center [18, 185] width 24 height 8
click at [33, 103] on div "Editar Metadados" at bounding box center [36, 101] width 36 height 6
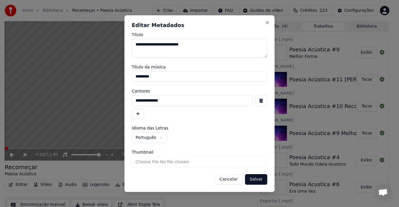
drag, startPoint x: 171, startPoint y: 45, endPoint x: 135, endPoint y: 46, distance: 35.3
click at [135, 46] on textarea "**********" at bounding box center [200, 48] width 136 height 19
drag, startPoint x: 138, startPoint y: 76, endPoint x: 109, endPoint y: 76, distance: 29.1
click at [109, 76] on body "**********" at bounding box center [197, 103] width 394 height 207
paste input "**********"
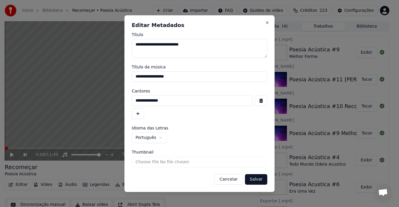
type input "**********"
drag, startPoint x: 194, startPoint y: 44, endPoint x: 173, endPoint y: 44, distance: 20.6
click at [173, 44] on textarea "**********" at bounding box center [200, 48] width 136 height 19
drag, startPoint x: 152, startPoint y: 105, endPoint x: 96, endPoint y: 105, distance: 56.1
click at [97, 105] on body "**********" at bounding box center [197, 103] width 394 height 207
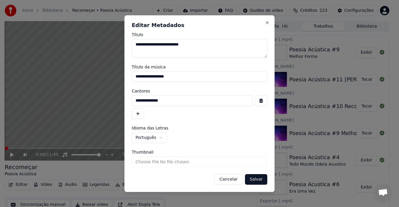
paste input
type input "*********"
click at [256, 178] on button "Salvar" at bounding box center [256, 179] width 22 height 11
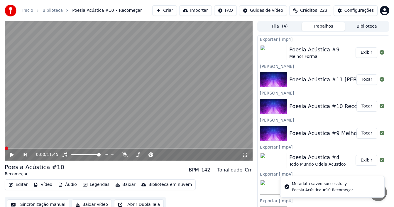
click at [11, 156] on icon at bounding box center [12, 155] width 4 height 4
click at [11, 156] on icon at bounding box center [12, 155] width 3 height 4
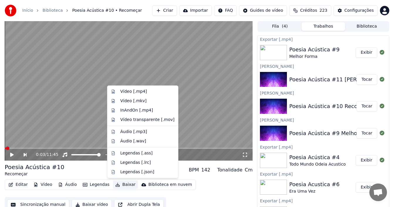
click at [122, 183] on button "Baixar" at bounding box center [125, 185] width 25 height 8
click at [136, 90] on div "Vídeo [.mp4]" at bounding box center [133, 92] width 27 height 6
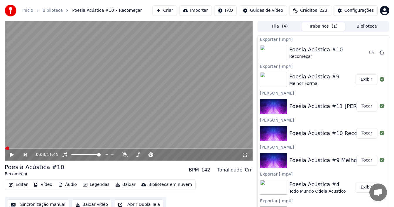
click at [362, 105] on button "Tocar" at bounding box center [367, 106] width 21 height 11
click at [13, 153] on icon at bounding box center [12, 155] width 3 height 4
click at [45, 204] on button "Sincronização manual" at bounding box center [38, 204] width 62 height 11
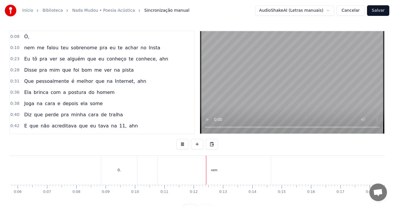
scroll to position [0, 319]
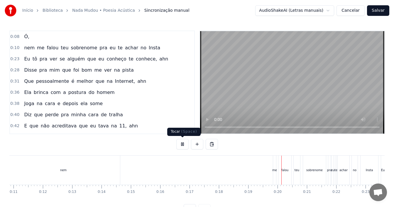
click at [182, 143] on button at bounding box center [182, 144] width 12 height 11
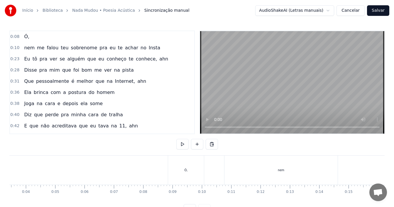
scroll to position [0, 86]
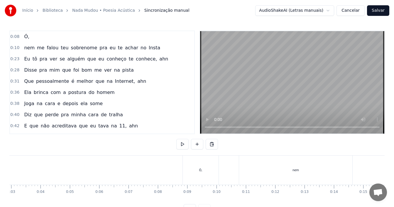
click at [294, 174] on div "nem" at bounding box center [295, 170] width 113 height 29
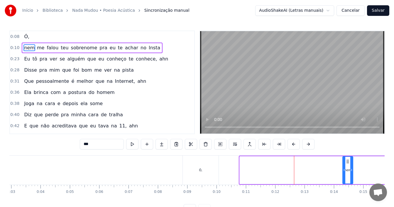
drag, startPoint x: 240, startPoint y: 171, endPoint x: 343, endPoint y: 171, distance: 103.0
click at [343, 171] on icon at bounding box center [344, 170] width 2 height 5
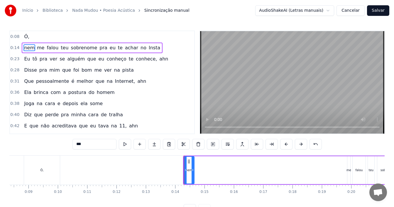
scroll to position [0, 288]
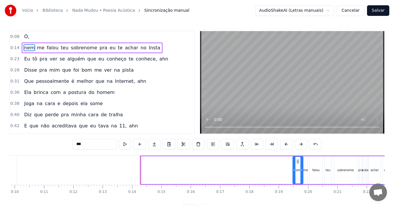
drag, startPoint x: 145, startPoint y: 161, endPoint x: 297, endPoint y: 166, distance: 152.1
click at [297, 166] on div "nem" at bounding box center [298, 170] width 10 height 27
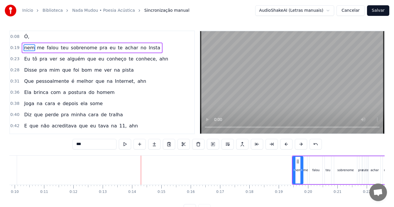
scroll to position [0, 202]
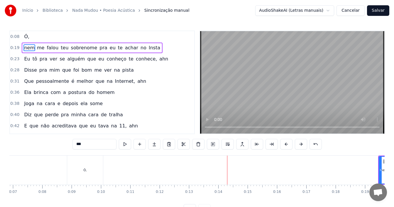
click at [80, 166] on div "Ó," at bounding box center [85, 170] width 36 height 29
type input "**"
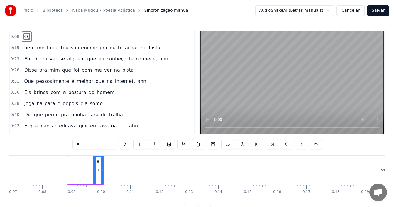
drag, startPoint x: 69, startPoint y: 171, endPoint x: 95, endPoint y: 172, distance: 25.3
click at [95, 172] on div at bounding box center [94, 170] width 2 height 27
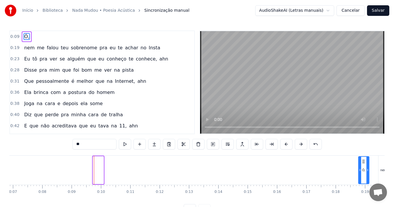
drag, startPoint x: 98, startPoint y: 162, endPoint x: 364, endPoint y: 170, distance: 265.8
click at [364, 170] on div "Ó," at bounding box center [364, 170] width 10 height 27
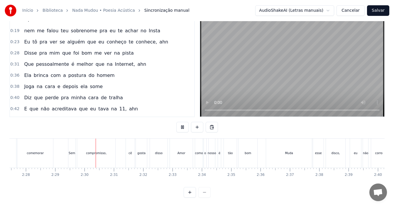
scroll to position [0, 4368]
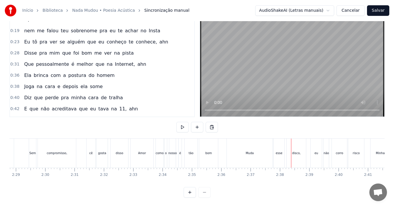
click at [230, 148] on div "Muda" at bounding box center [250, 153] width 46 height 29
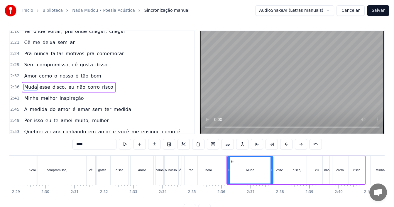
scroll to position [356, 0]
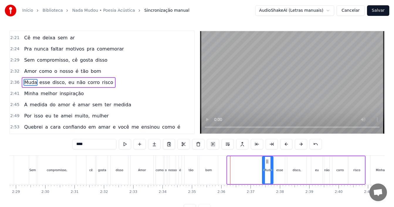
drag, startPoint x: 229, startPoint y: 171, endPoint x: 264, endPoint y: 174, distance: 35.1
click at [264, 174] on div at bounding box center [264, 170] width 2 height 27
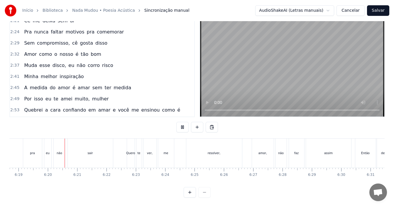
scroll to position [0, 11121]
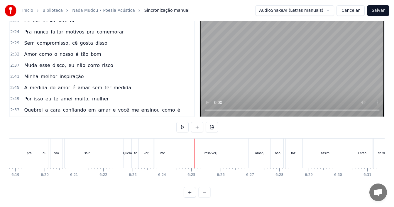
click at [160, 149] on div "me" at bounding box center [163, 153] width 16 height 29
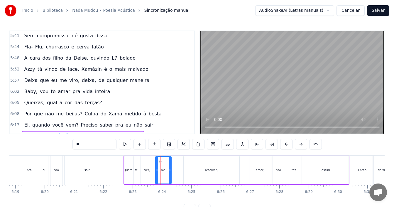
scroll to position [1081, 0]
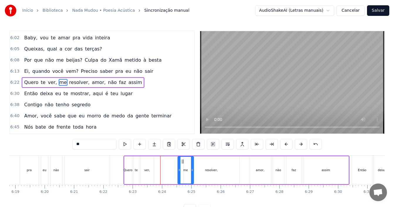
drag, startPoint x: 161, startPoint y: 160, endPoint x: 173, endPoint y: 169, distance: 15.0
click at [183, 164] on icon at bounding box center [183, 161] width 5 height 5
click at [172, 170] on div "Quero te ver, me resolver, amor, não faz assim" at bounding box center [237, 170] width 226 height 29
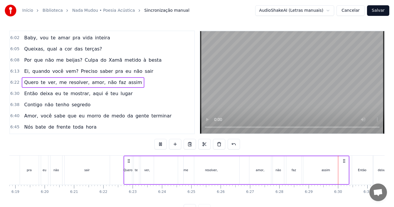
click at [109, 165] on div "sair" at bounding box center [87, 170] width 45 height 29
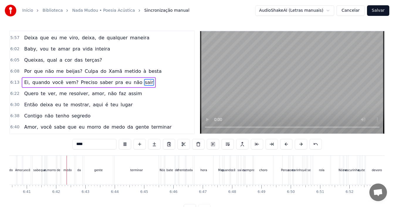
scroll to position [0, 11765]
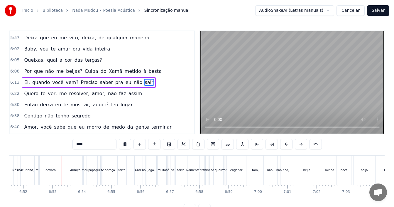
scroll to position [0, 12084]
click at [114, 167] on div "Abraça meu papo que eu te abraço forte" at bounding box center [96, 170] width 60 height 29
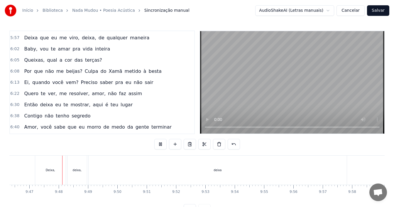
scroll to position [0, 17215]
click at [216, 169] on div "deixa" at bounding box center [216, 170] width 8 height 4
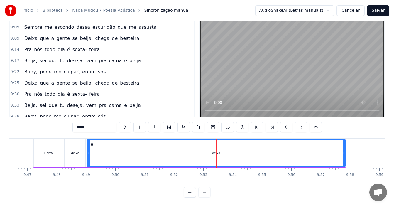
scroll to position [1660, 0]
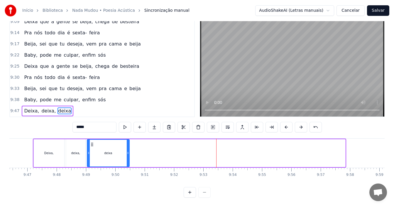
drag, startPoint x: 344, startPoint y: 149, endPoint x: 46, endPoint y: 151, distance: 298.9
click at [128, 151] on icon at bounding box center [128, 153] width 2 height 5
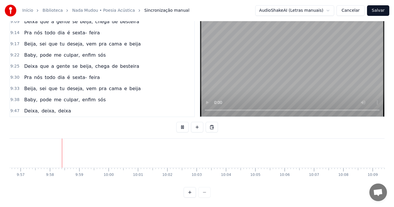
scroll to position [0, 17516]
click at [383, 9] on button "Salvar" at bounding box center [378, 10] width 22 height 11
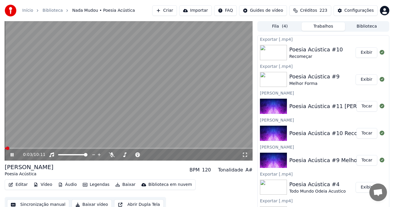
click at [11, 154] on icon at bounding box center [12, 155] width 3 height 4
click at [21, 184] on button "Editar" at bounding box center [18, 185] width 24 height 8
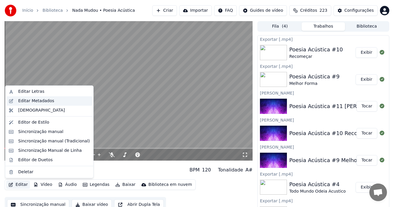
click at [41, 102] on div "Editar Metadados" at bounding box center [36, 101] width 36 height 6
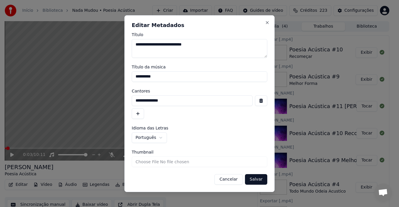
drag, startPoint x: 134, startPoint y: 44, endPoint x: 171, endPoint y: 44, distance: 36.4
click at [171, 44] on textarea "**********" at bounding box center [200, 48] width 136 height 19
drag, startPoint x: 160, startPoint y: 78, endPoint x: 102, endPoint y: 80, distance: 57.9
click at [102, 80] on body "**********" at bounding box center [197, 103] width 394 height 207
paste input "*********"
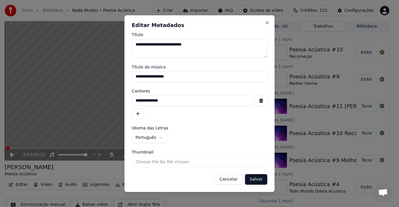
type input "**********"
drag, startPoint x: 174, startPoint y: 44, endPoint x: 204, endPoint y: 44, distance: 30.5
click at [204, 44] on textarea "**********" at bounding box center [200, 48] width 136 height 19
drag, startPoint x: 167, startPoint y: 100, endPoint x: 75, endPoint y: 93, distance: 91.9
click at [77, 93] on body "**********" at bounding box center [197, 103] width 394 height 207
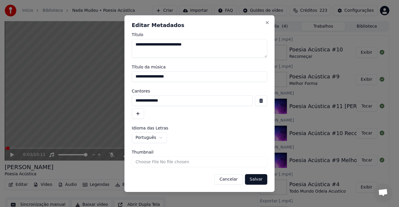
paste input
type input "**********"
click at [257, 178] on button "Salvar" at bounding box center [256, 179] width 22 height 11
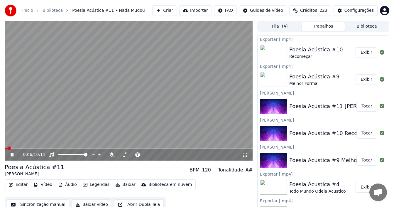
click at [10, 156] on icon at bounding box center [16, 154] width 14 height 5
click at [89, 204] on button "Baixar vídeo" at bounding box center [92, 204] width 40 height 11
